Goal: Find specific page/section

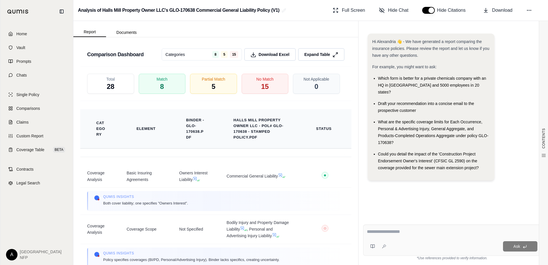
scroll to position [1346, 0]
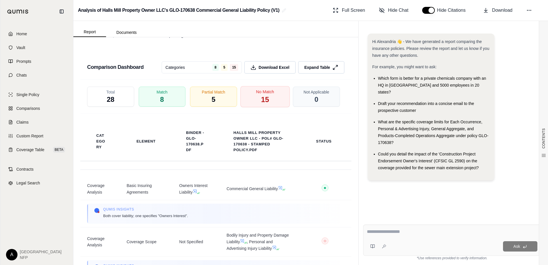
click at [260, 92] on span "No Match" at bounding box center [265, 91] width 18 height 6
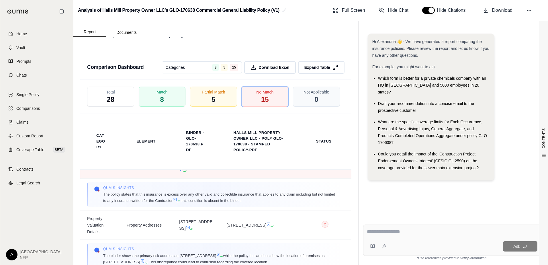
scroll to position [962, 0]
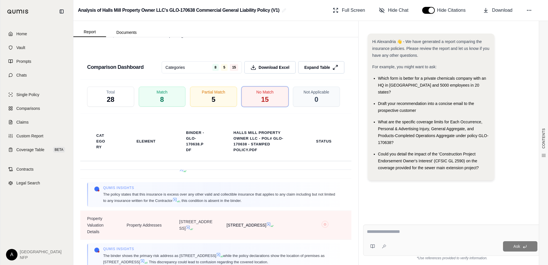
click at [267, 222] on icon at bounding box center [268, 223] width 3 height 3
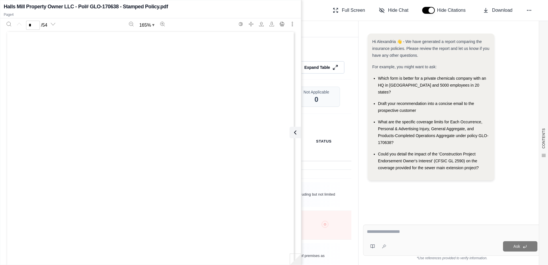
scroll to position [0, 0]
type input "*"
click at [297, 131] on icon at bounding box center [293, 132] width 7 height 7
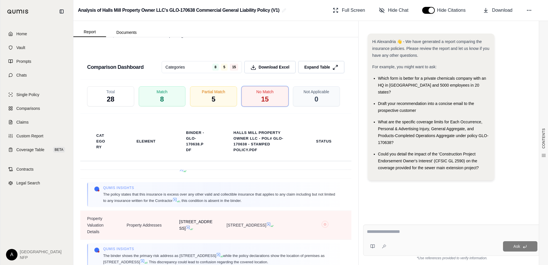
click at [190, 226] on icon at bounding box center [187, 226] width 3 height 3
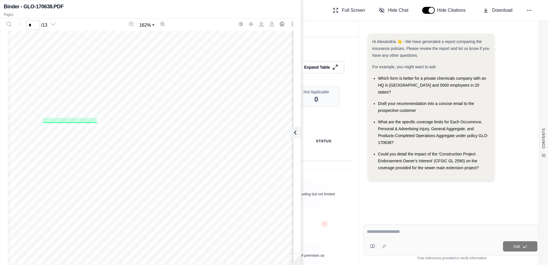
scroll to position [143, 0]
click at [376, 192] on div "Hi Alexandria 👋 - We have generated a report comparing the insurance policies. …" at bounding box center [452, 122] width 178 height 186
type input "*"
click at [299, 135] on button at bounding box center [293, 132] width 11 height 11
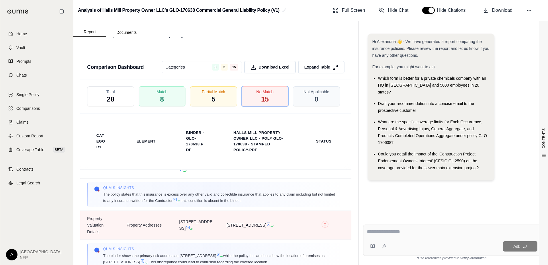
click at [269, 224] on icon at bounding box center [270, 225] width 3 height 3
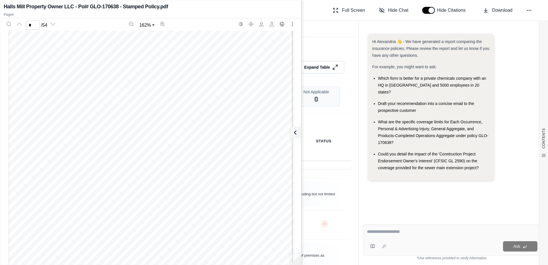
scroll to position [789, 0]
type input "*"
click at [297, 132] on icon at bounding box center [293, 132] width 7 height 7
